Goal: Information Seeking & Learning: Learn about a topic

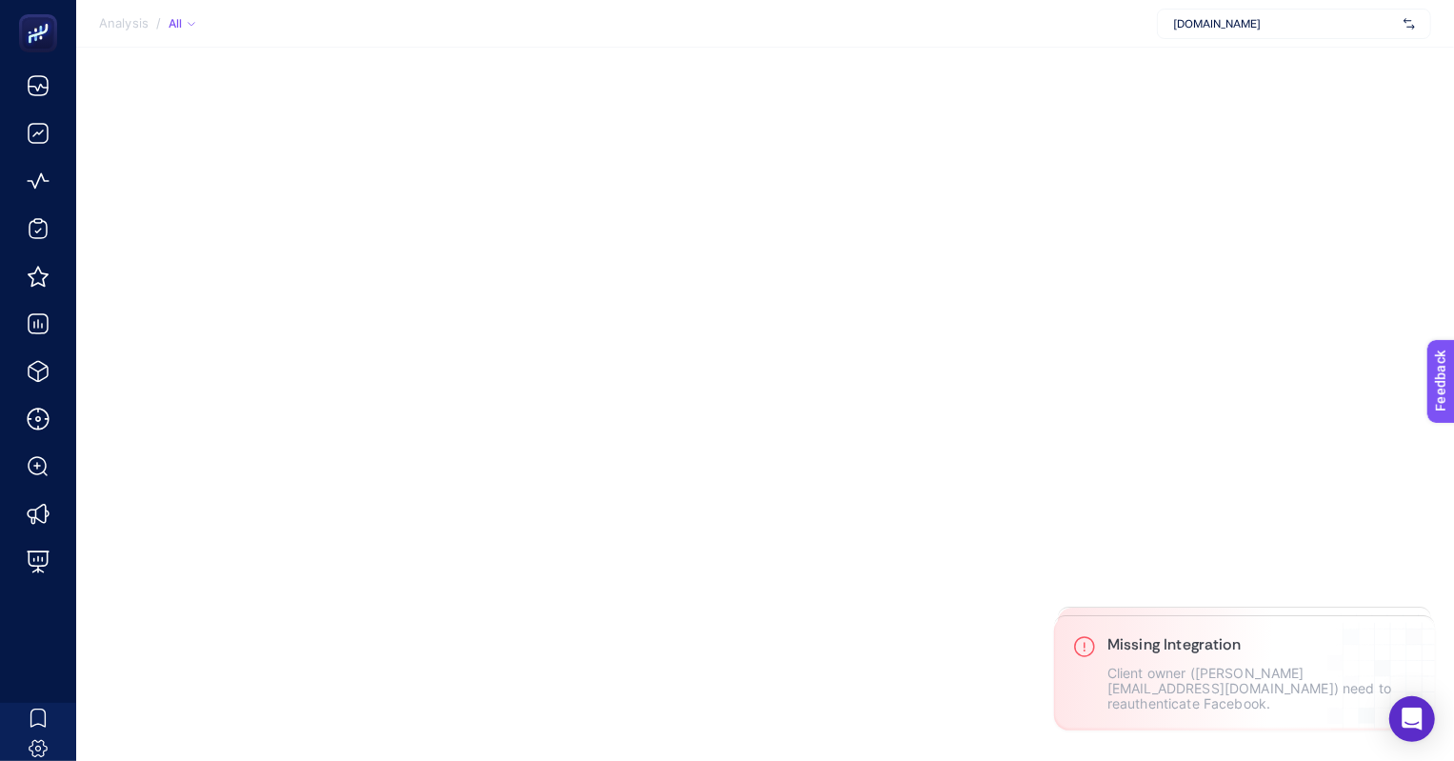
click at [1186, 24] on span "[DOMAIN_NAME]" at bounding box center [1284, 23] width 223 height 15
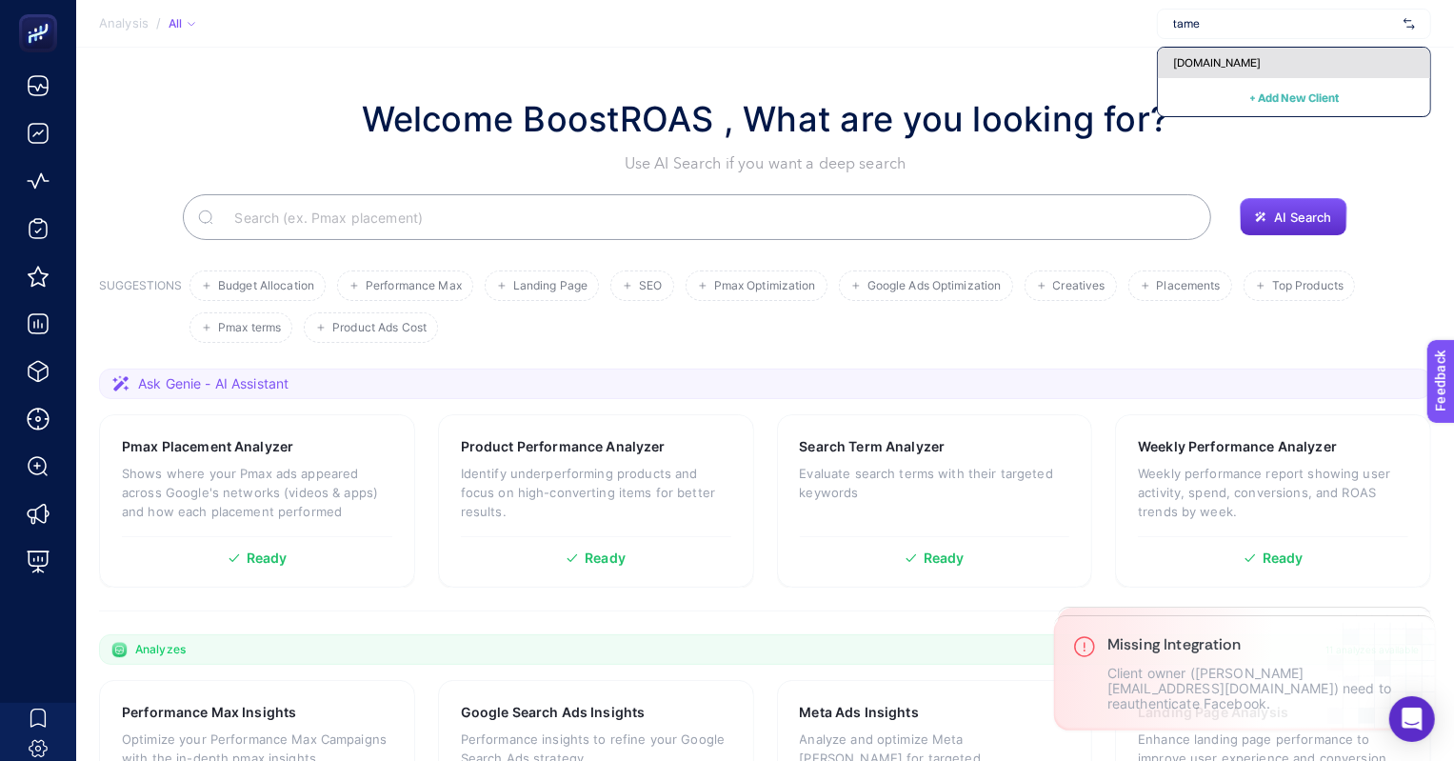
type input "tame"
click at [1185, 53] on div "[DOMAIN_NAME]" at bounding box center [1294, 63] width 272 height 30
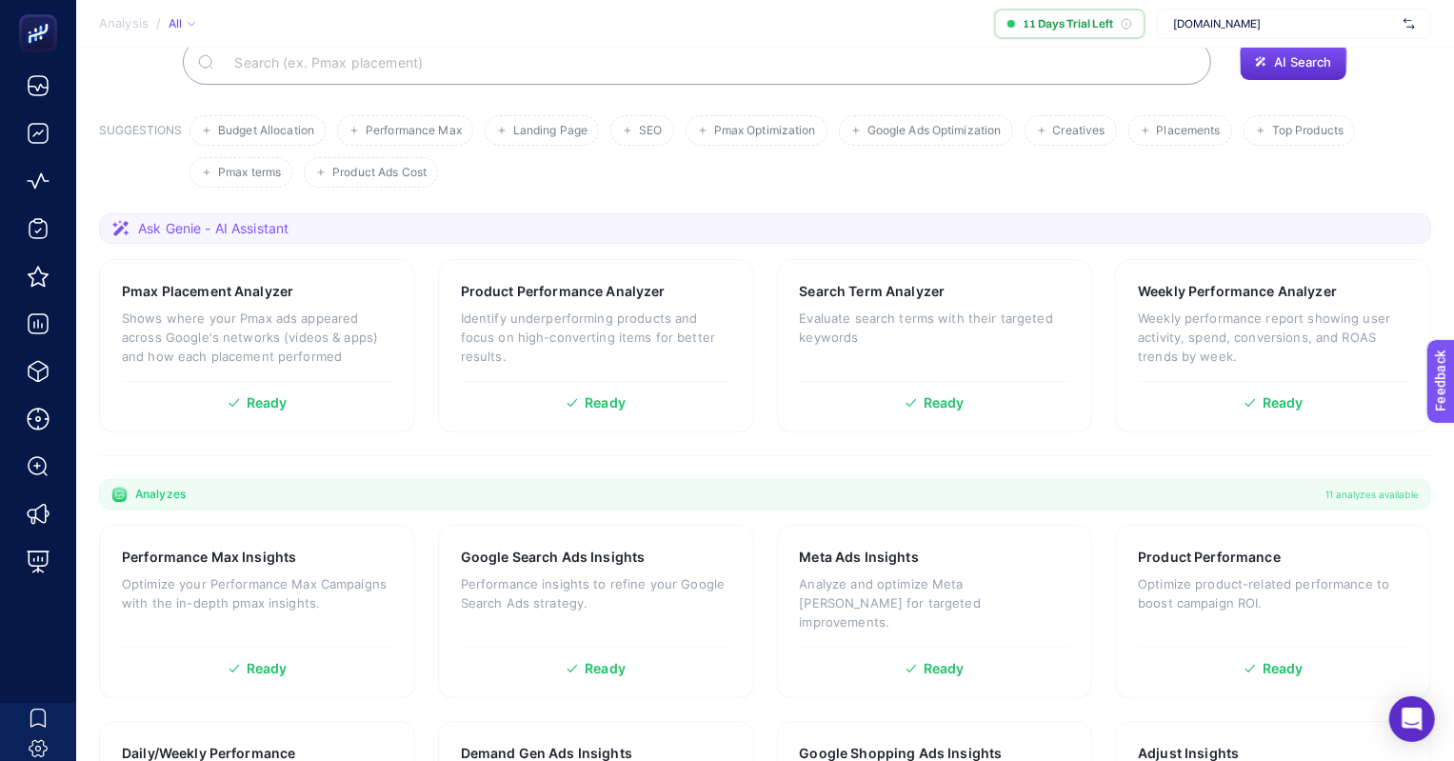
scroll to position [23, 0]
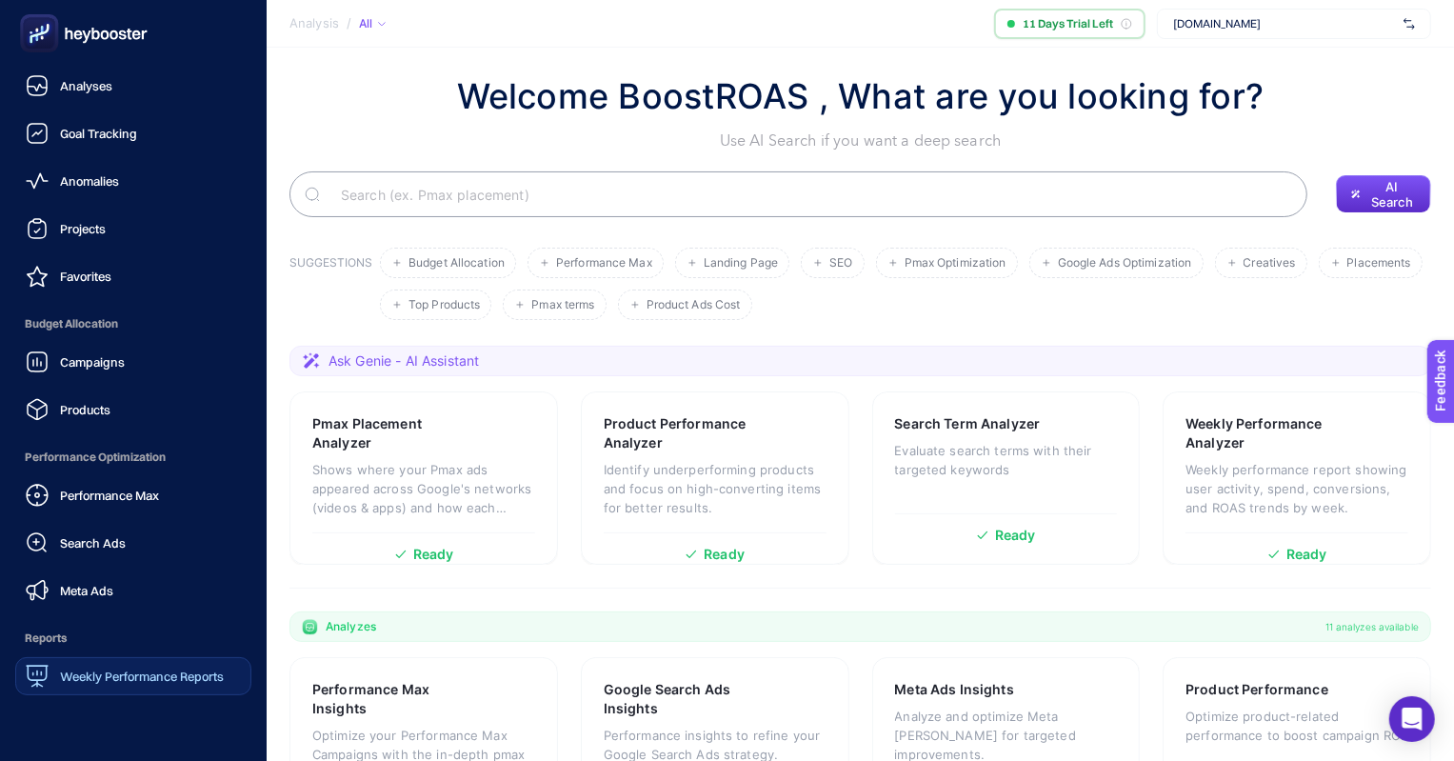
click at [118, 657] on link "Weekly Performance Reports" at bounding box center [133, 676] width 236 height 38
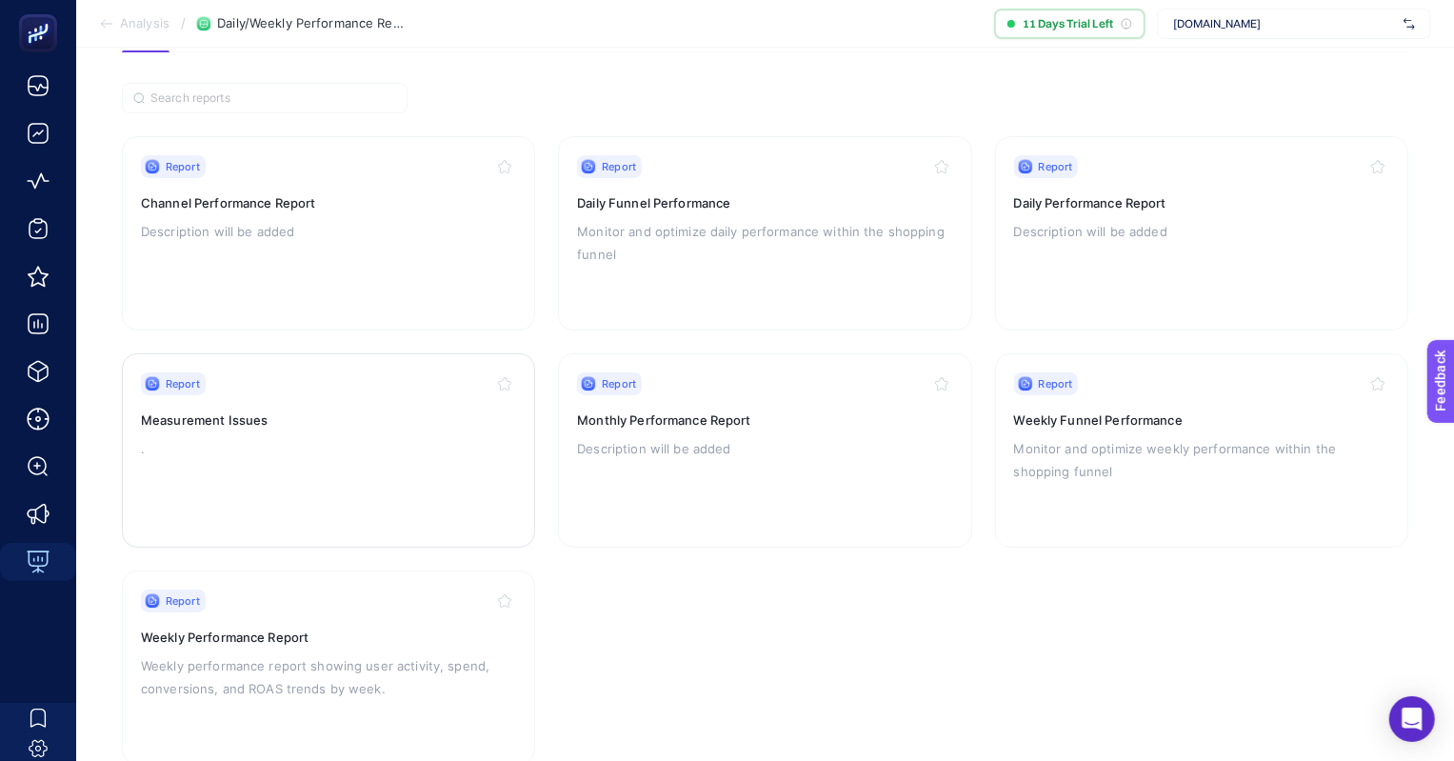
scroll to position [172, 0]
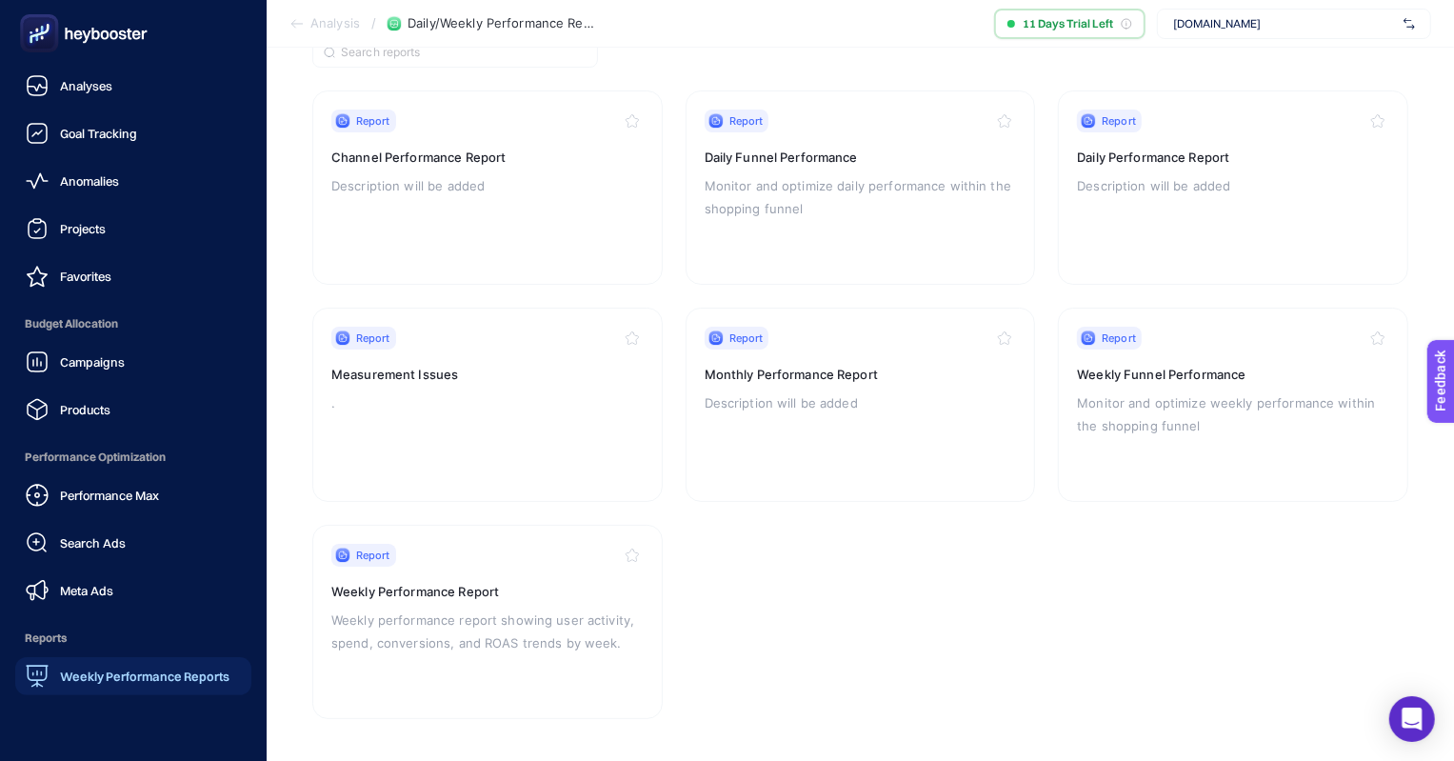
click at [99, 46] on icon at bounding box center [83, 33] width 137 height 38
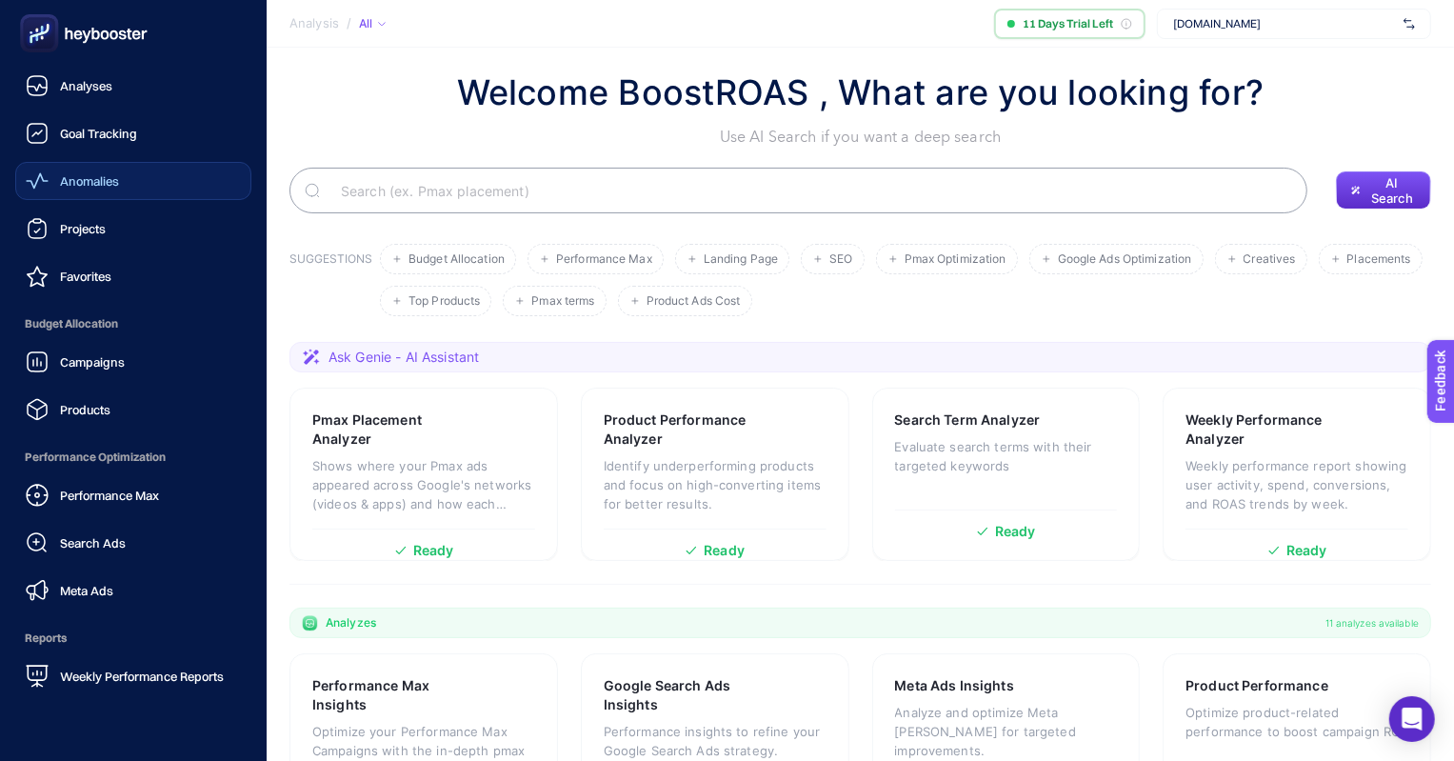
scroll to position [23, 0]
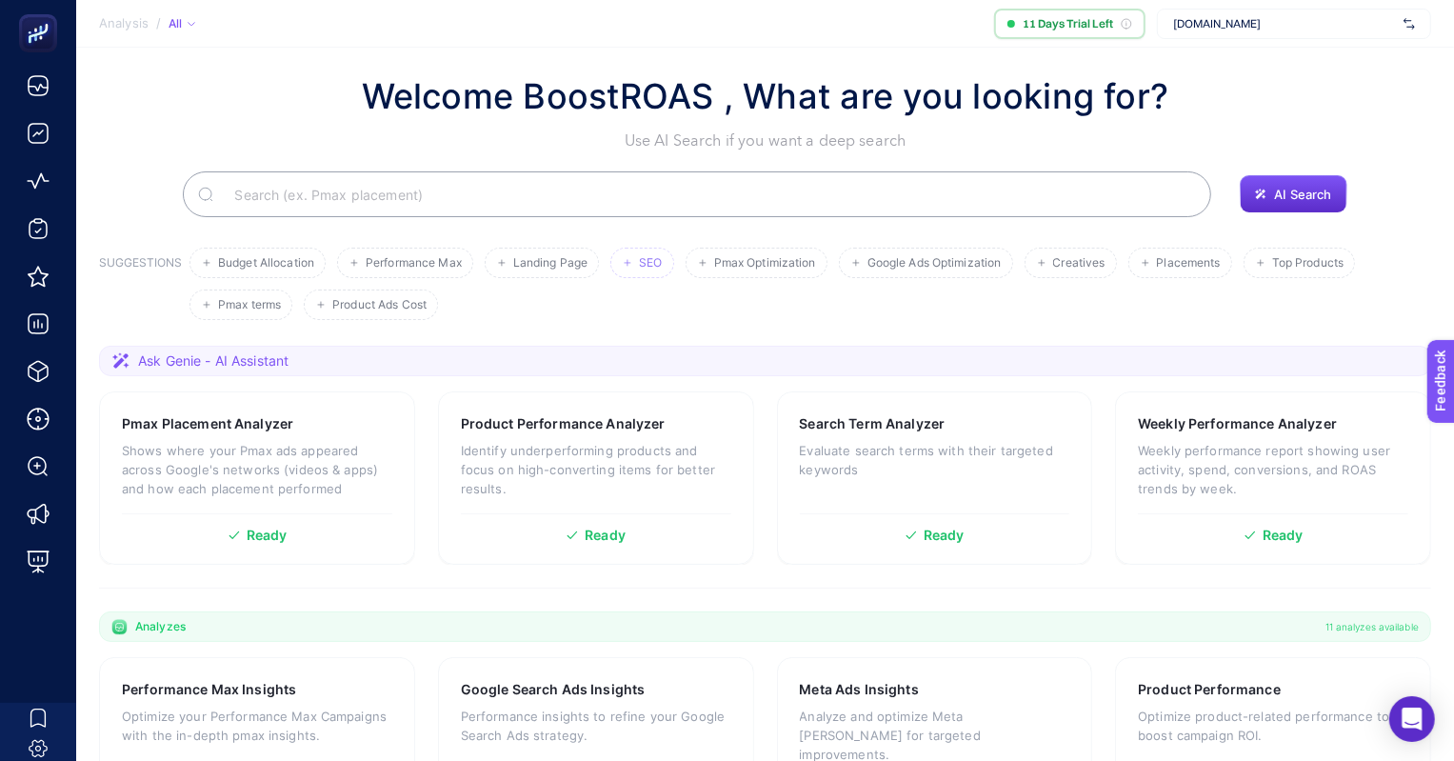
click at [642, 266] on span "SEO" at bounding box center [650, 263] width 23 height 14
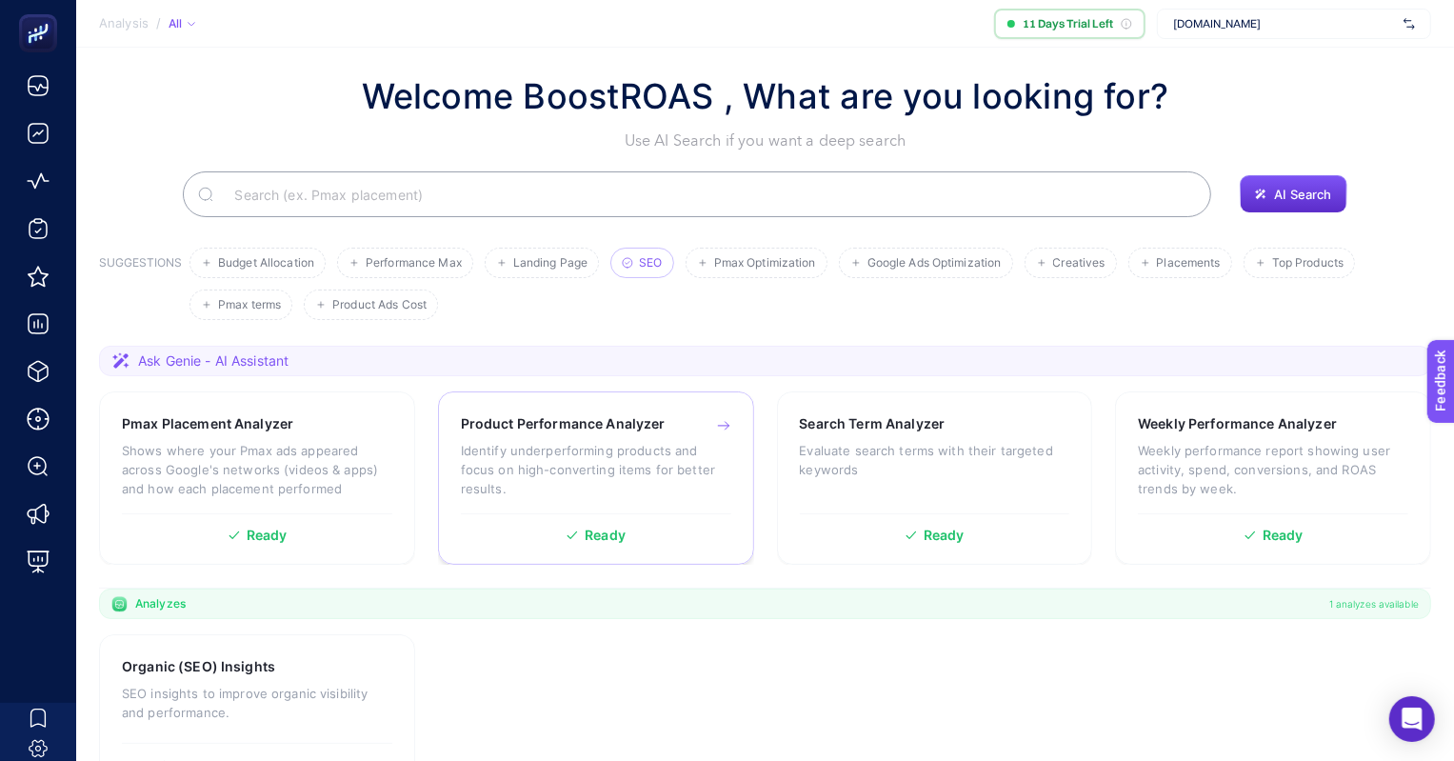
scroll to position [219, 0]
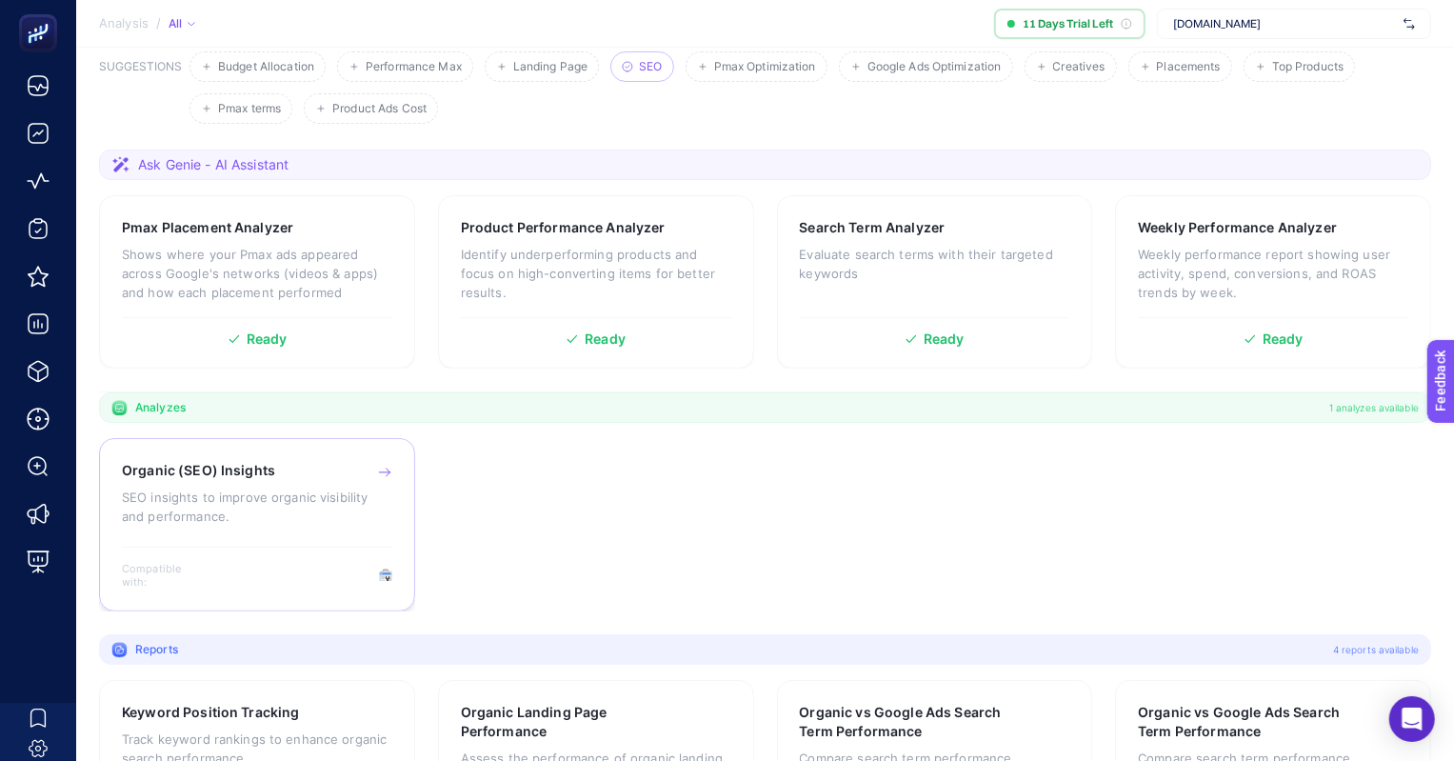
click at [305, 507] on p "SEO insights to improve organic visibility and performance." at bounding box center [257, 507] width 271 height 38
